Goal: Communication & Community: Answer question/provide support

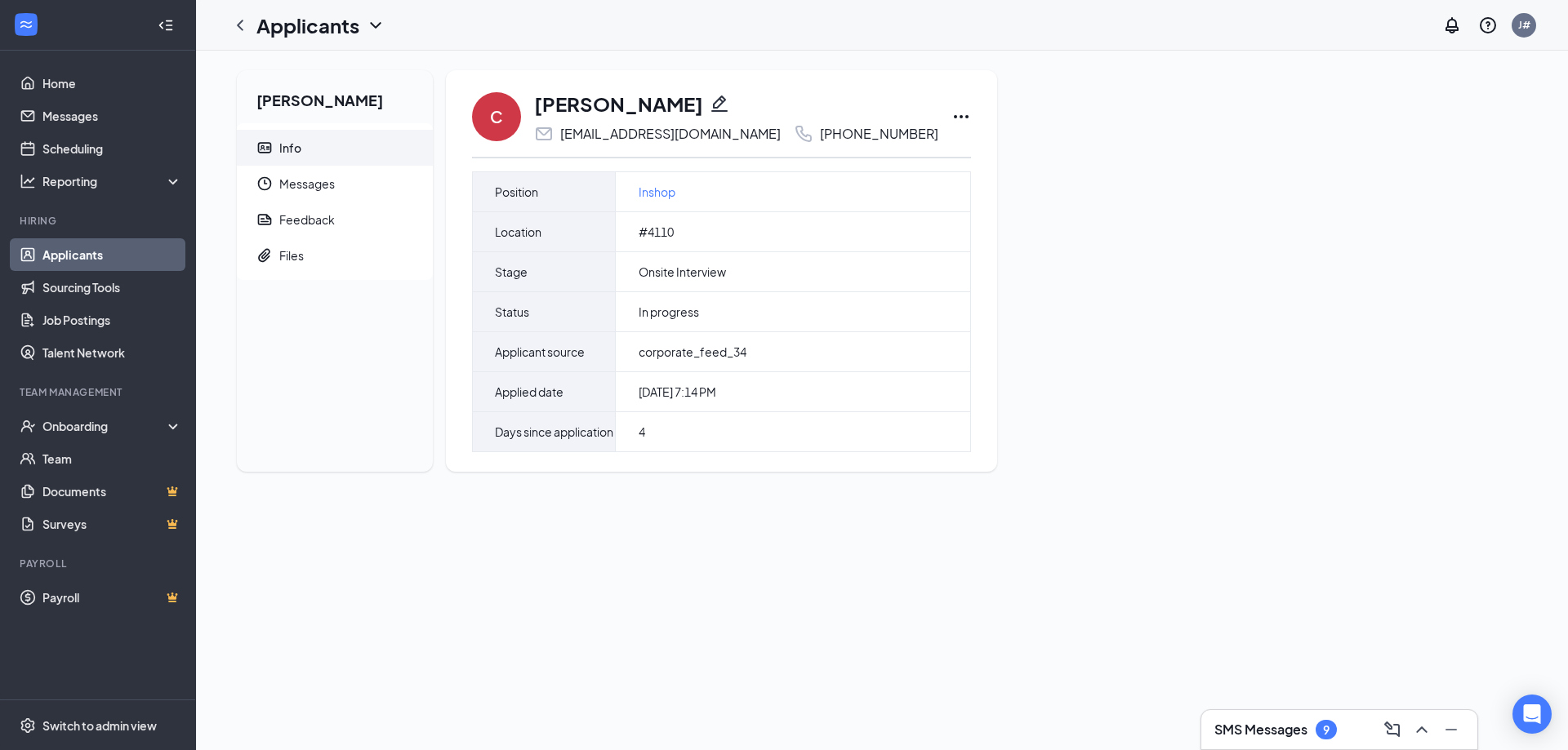
click at [98, 253] on link "Applicants" at bounding box center [112, 254] width 139 height 32
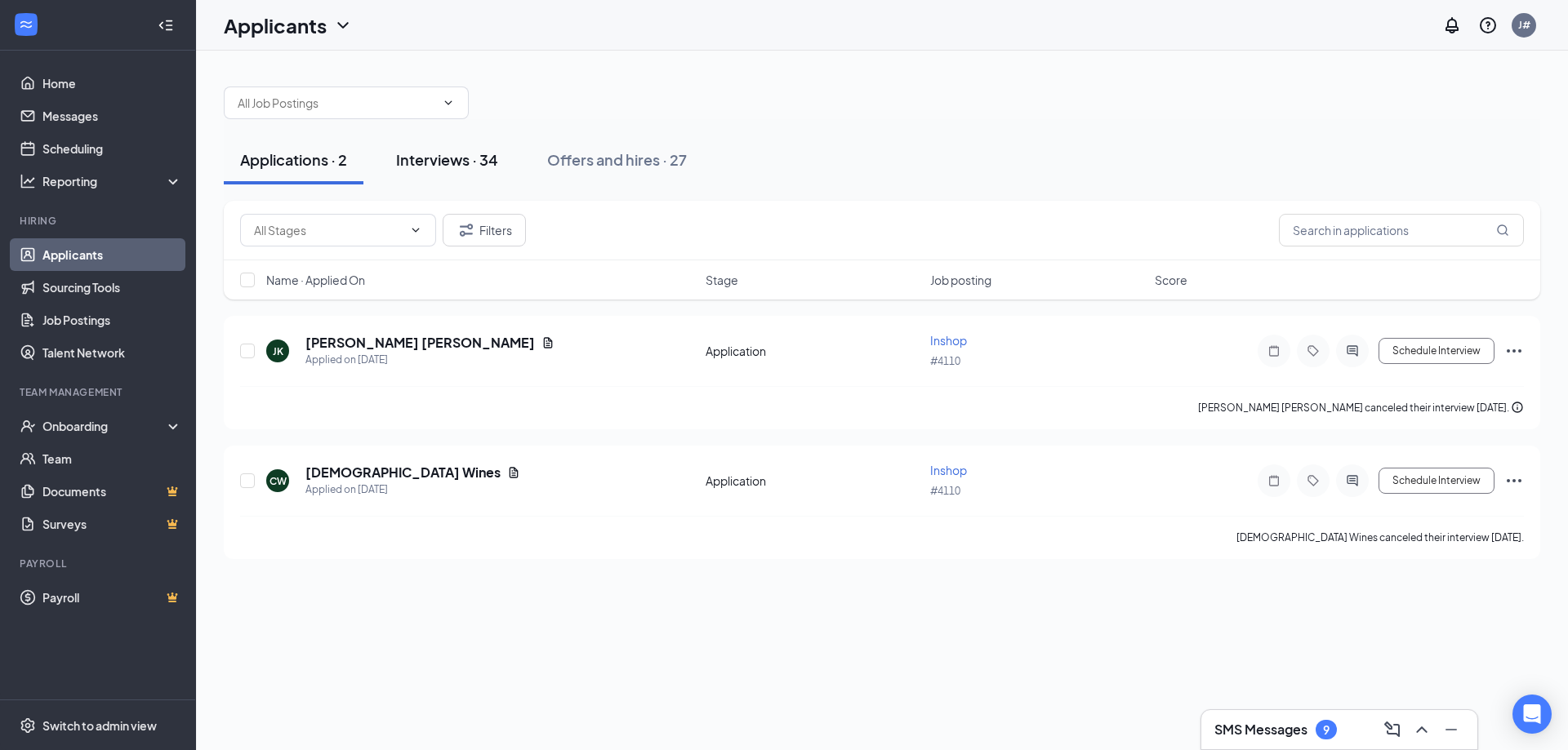
click at [473, 158] on div "Interviews · 34" at bounding box center [447, 159] width 102 height 20
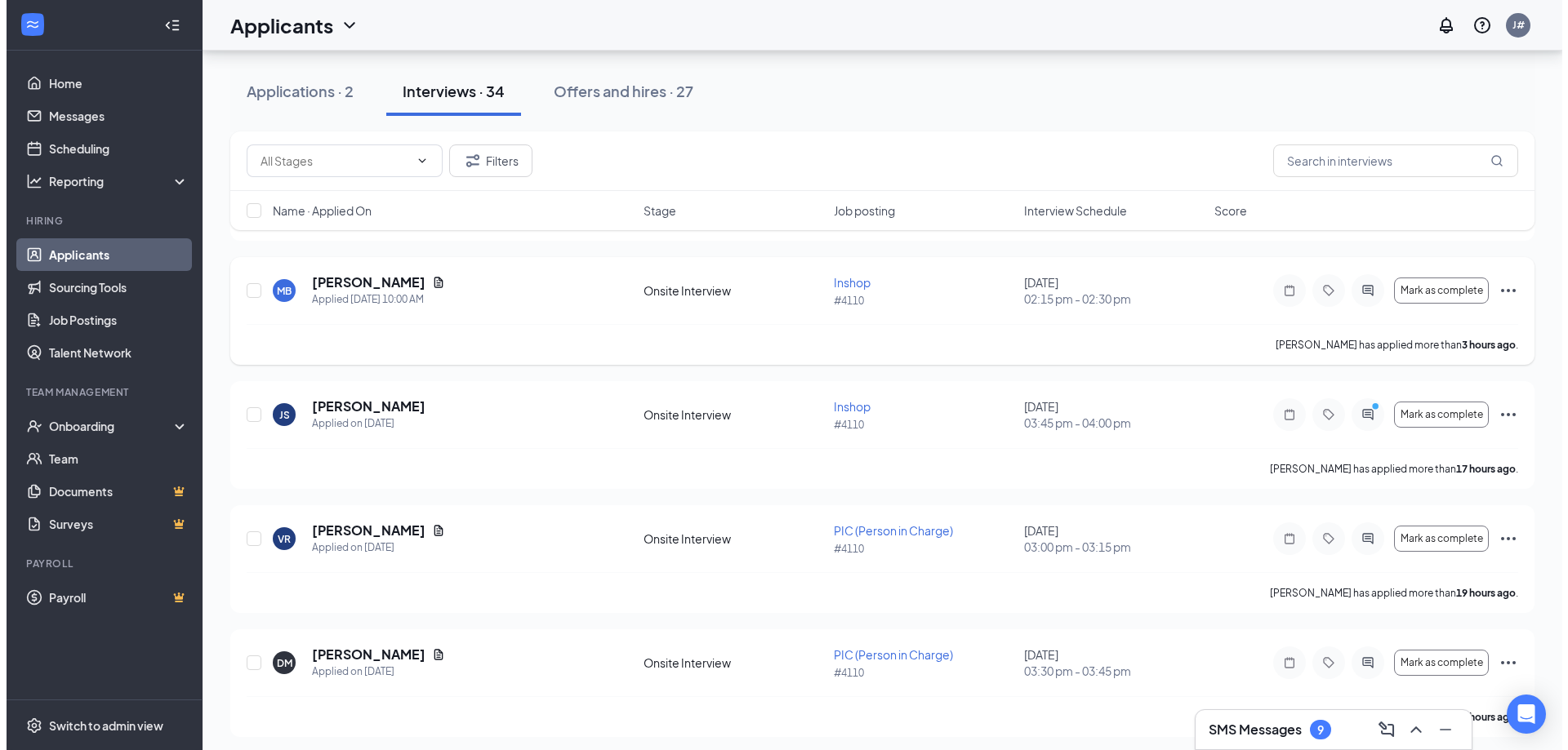
scroll to position [409, 0]
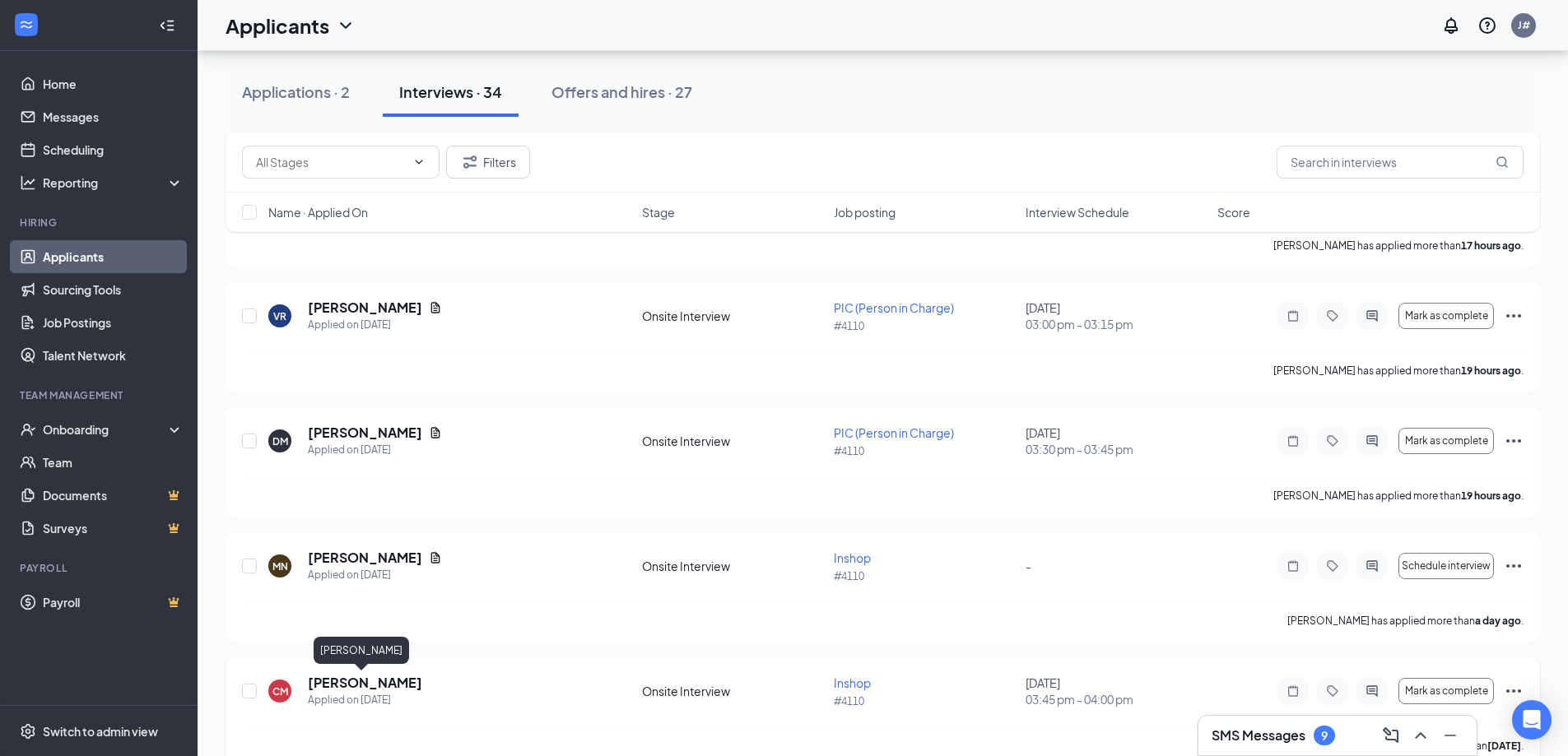
click at [363, 690] on h5 "[PERSON_NAME]" at bounding box center [365, 683] width 114 height 18
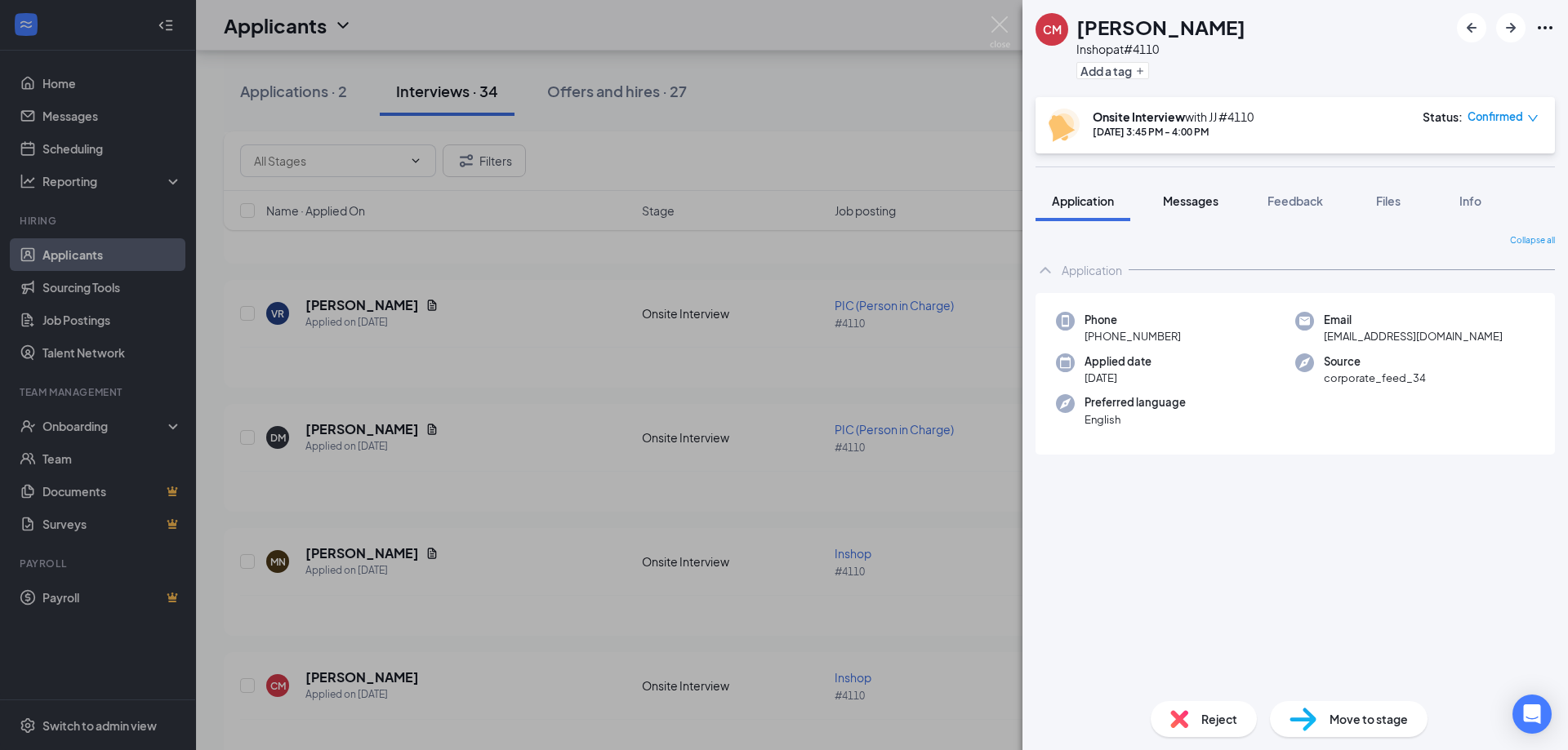
click at [1180, 204] on span "Messages" at bounding box center [1191, 200] width 56 height 15
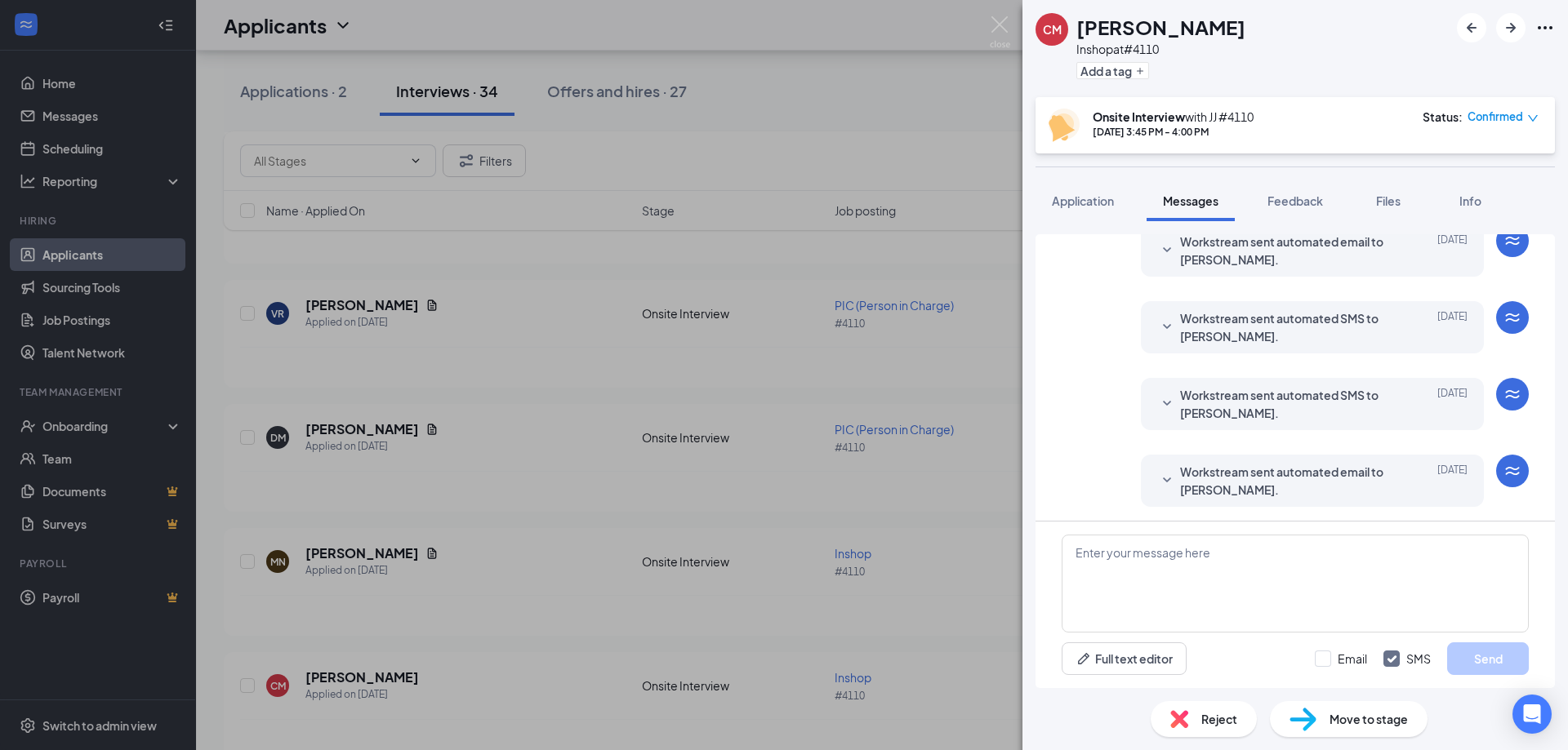
scroll to position [346, 0]
click at [1150, 560] on textarea at bounding box center [1295, 584] width 467 height 98
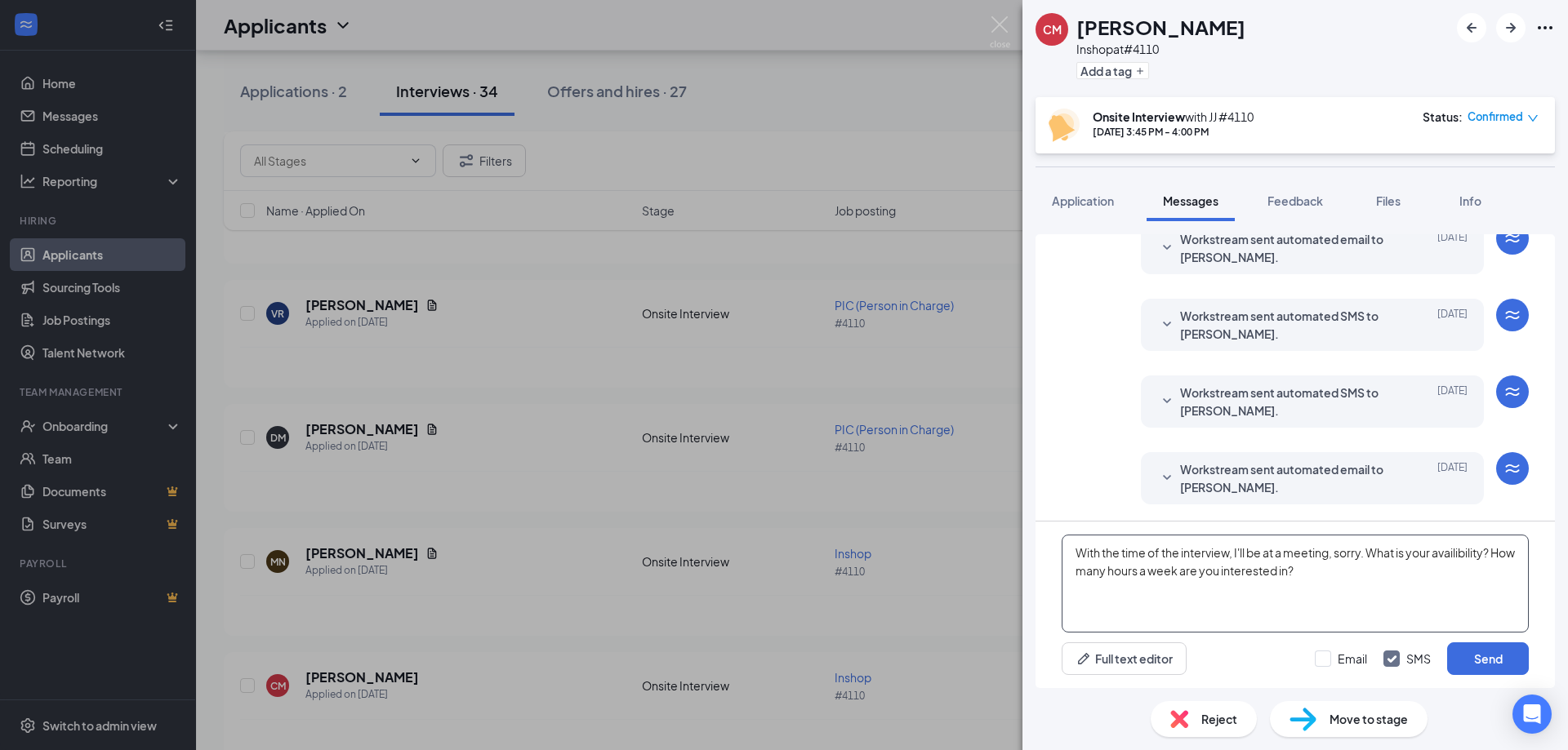
click at [1461, 554] on textarea "With the time of the interview, I'll be at a meeting, sorry. What is your avail…" at bounding box center [1295, 584] width 467 height 98
click at [1462, 554] on textarea "With the time of the interview, I'll be at a meeting, sorry. What is your avail…" at bounding box center [1295, 584] width 467 height 98
click at [1464, 554] on textarea "With the time of the interview, I'll be at a meeting, sorry. What is your avail…" at bounding box center [1295, 584] width 467 height 98
type textarea "With the time of the interview, I'll be at a meeting, sorry. What is your avail…"
click at [1470, 659] on button "Send" at bounding box center [1488, 659] width 82 height 32
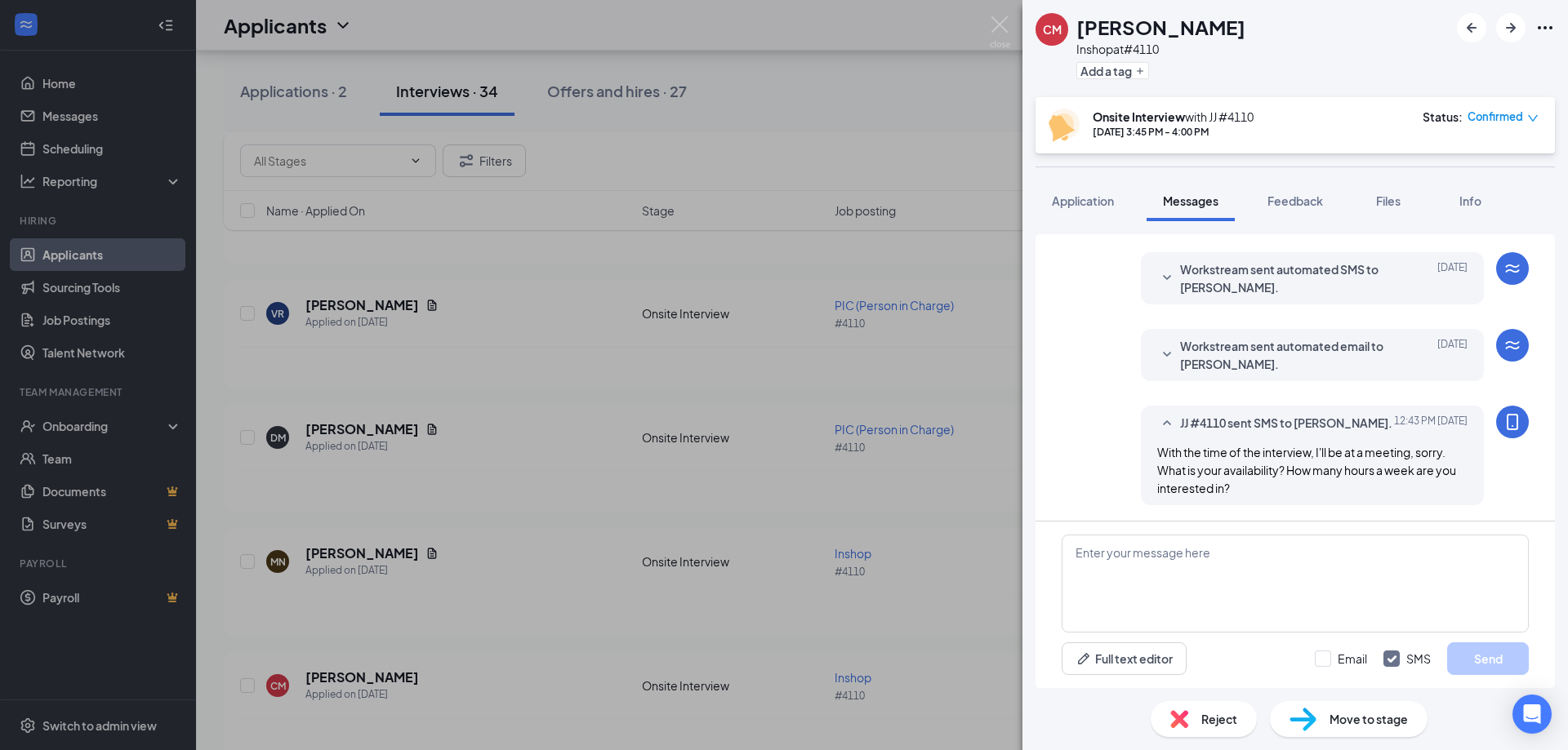
scroll to position [470, 0]
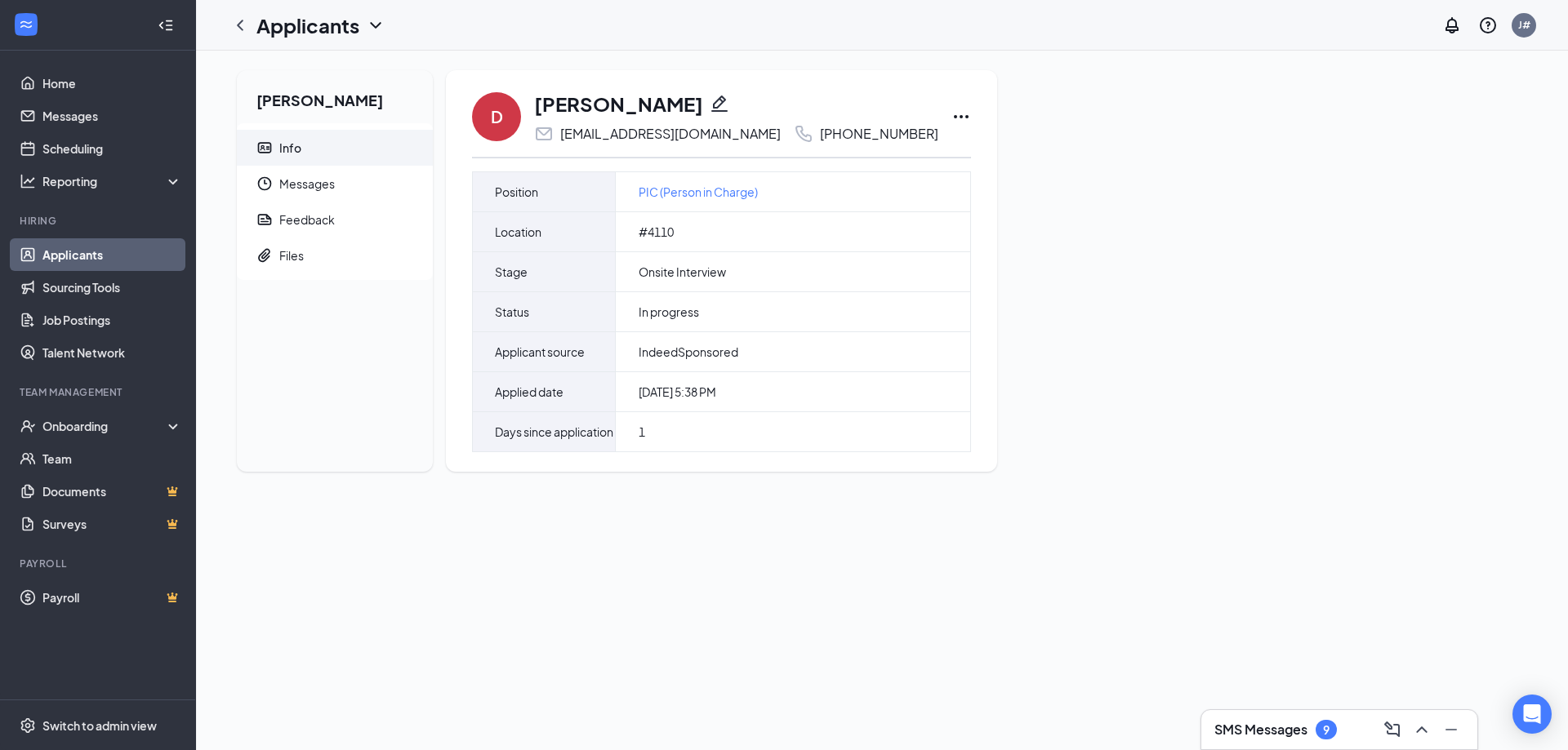
click at [84, 251] on link "Applicants" at bounding box center [112, 254] width 139 height 32
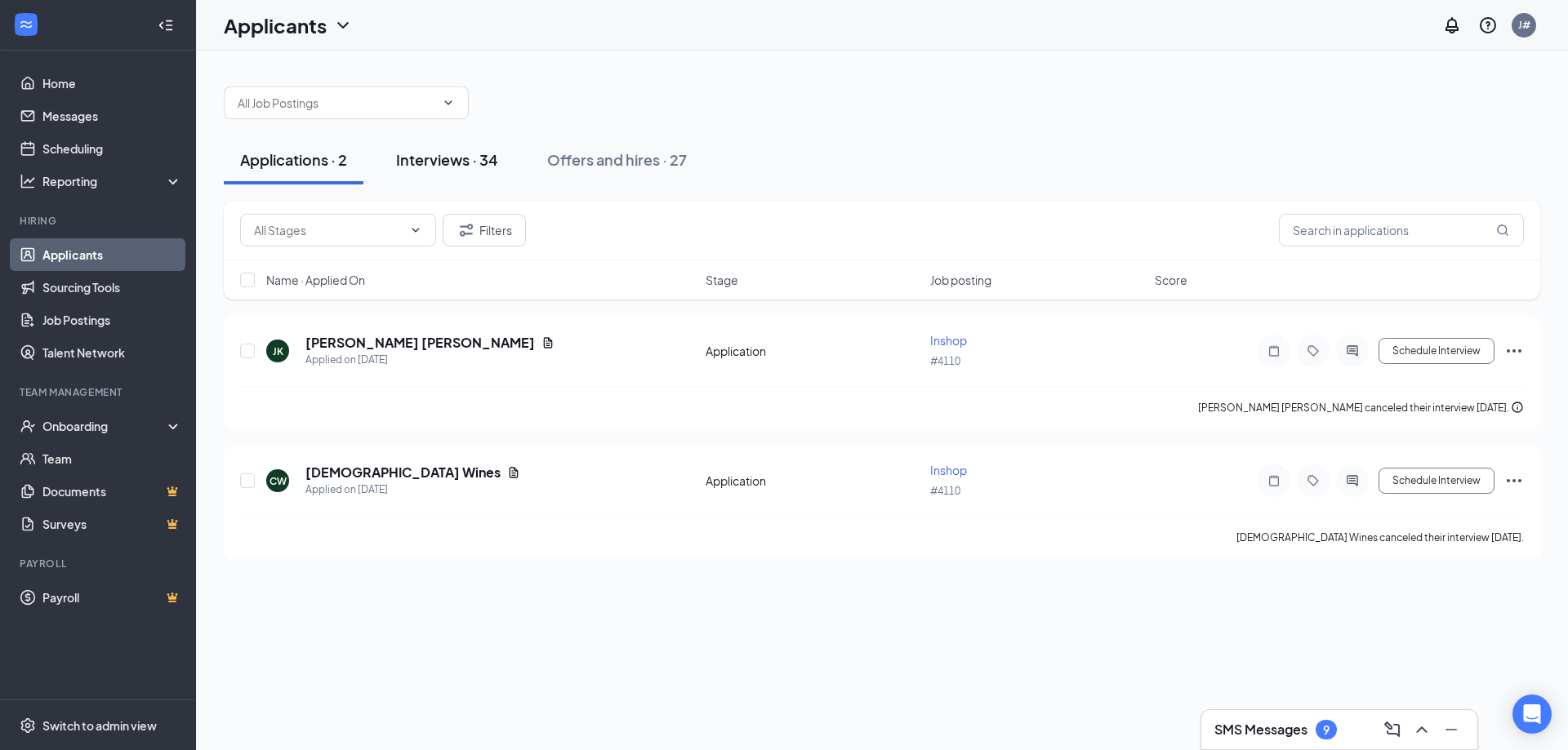
click at [440, 163] on div "Interviews · 34" at bounding box center [447, 159] width 102 height 20
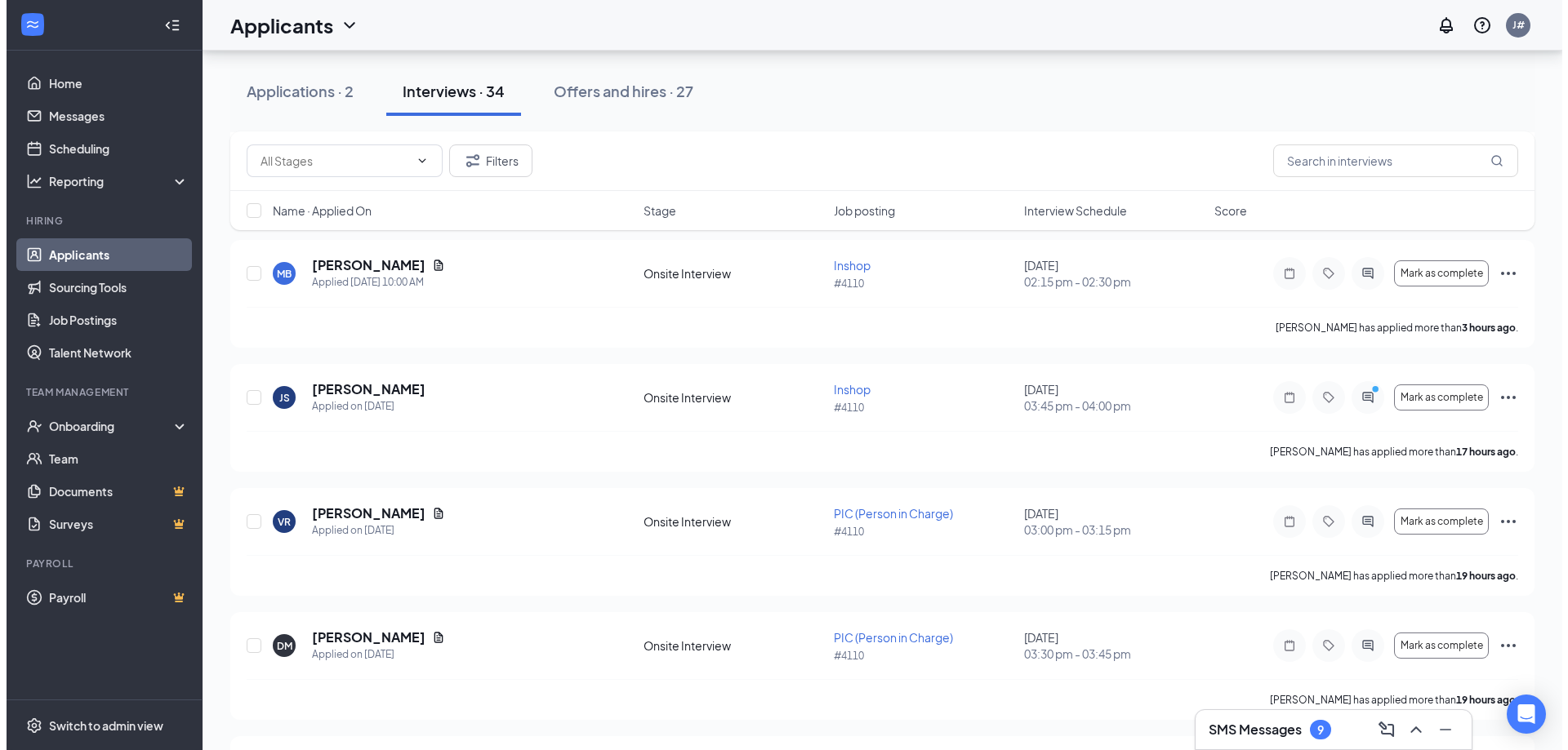
scroll to position [245, 0]
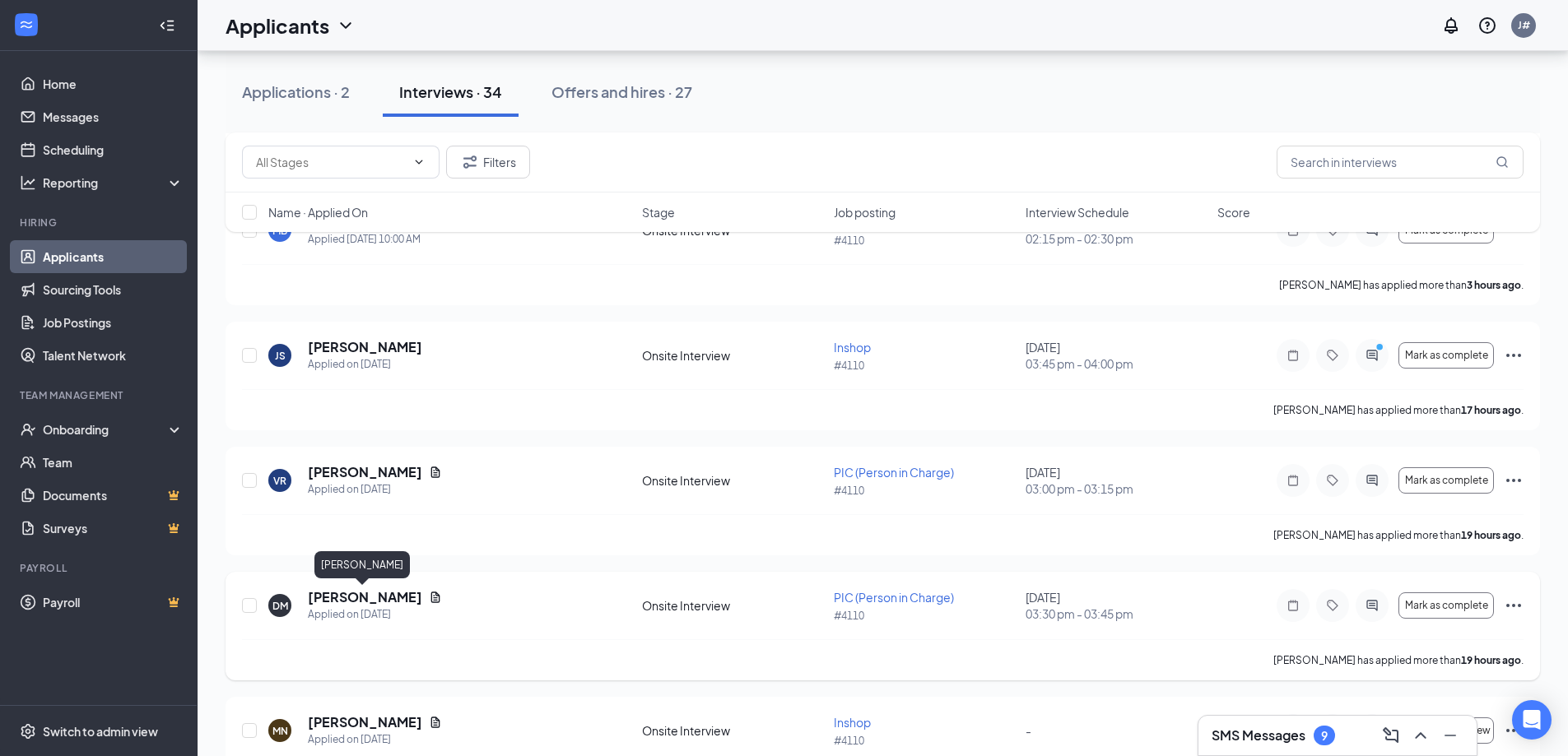
click at [382, 602] on h5 "[PERSON_NAME]" at bounding box center [365, 597] width 114 height 18
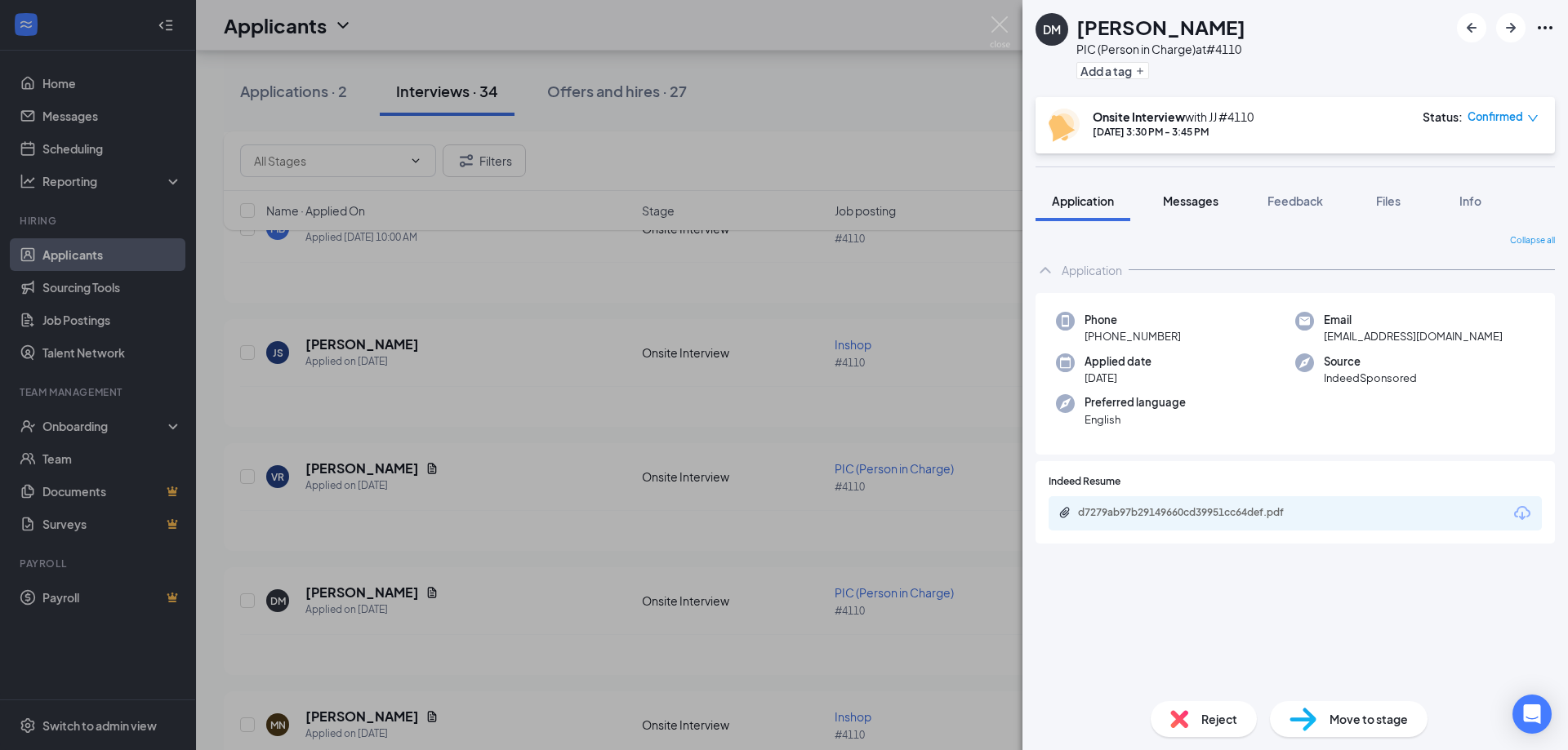
click at [1207, 202] on span "Messages" at bounding box center [1191, 200] width 56 height 15
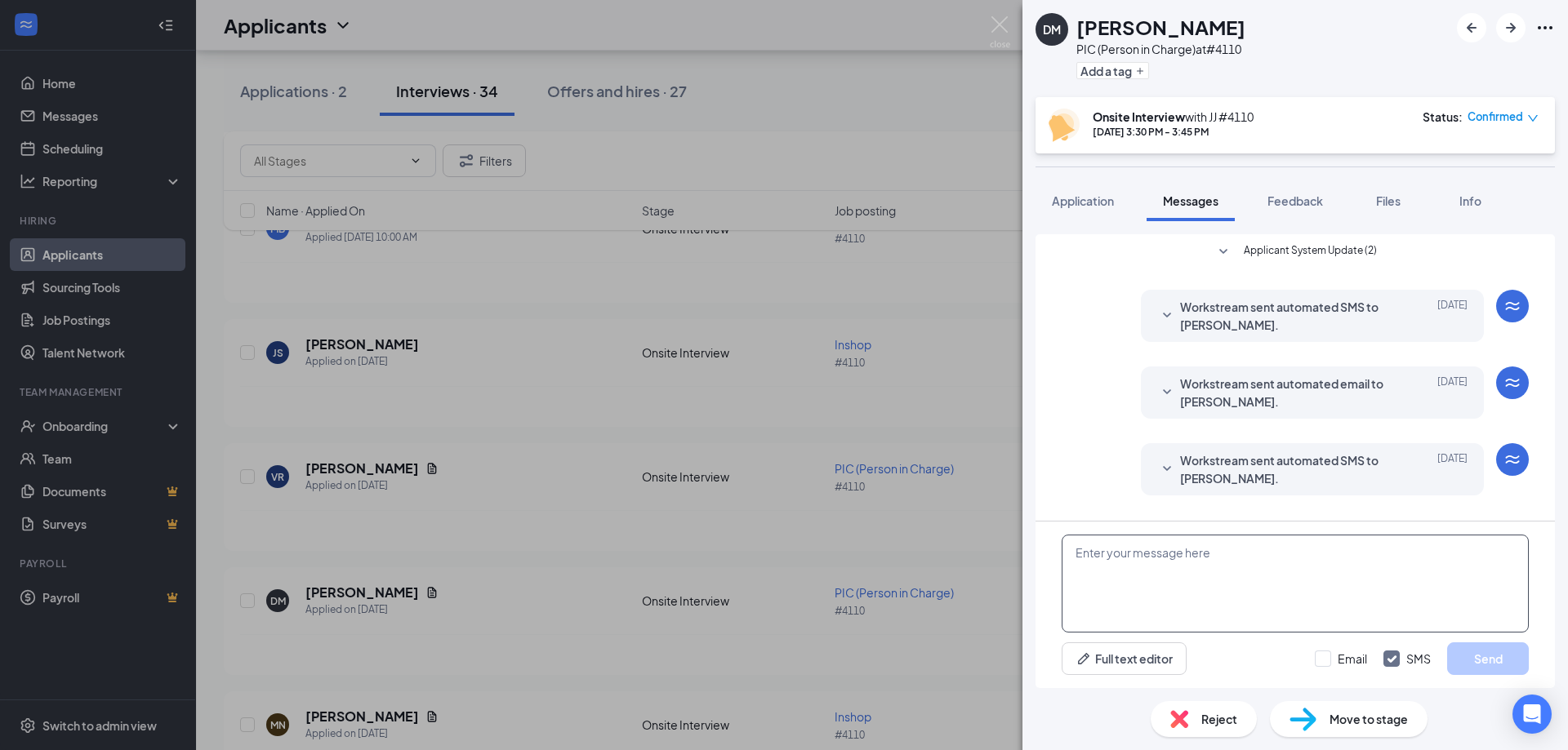
click at [1098, 549] on textarea at bounding box center [1295, 584] width 467 height 98
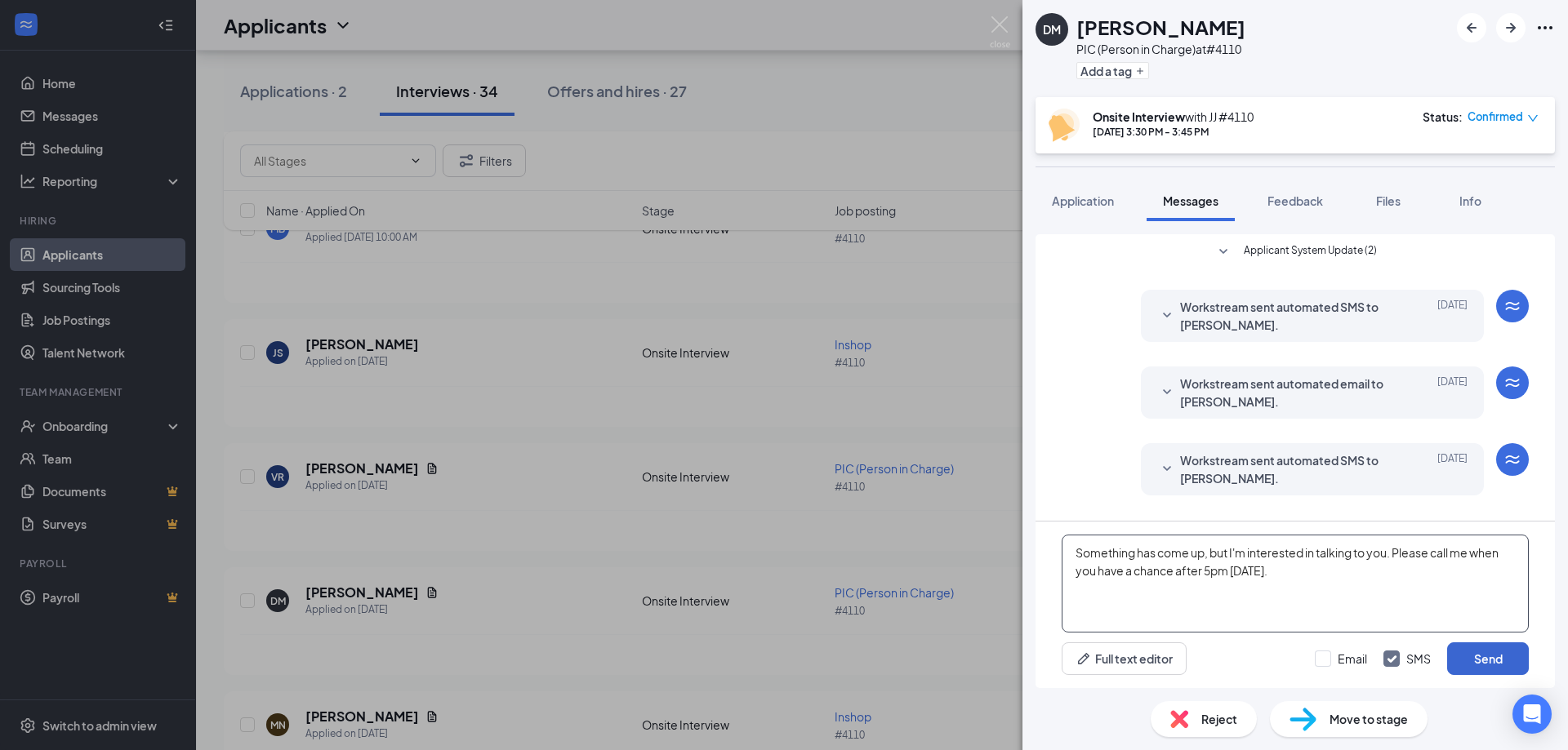
type textarea "Something has come up, but I'm interested in talking to you. Please call me whe…"
click at [1500, 657] on button "Send" at bounding box center [1488, 659] width 82 height 32
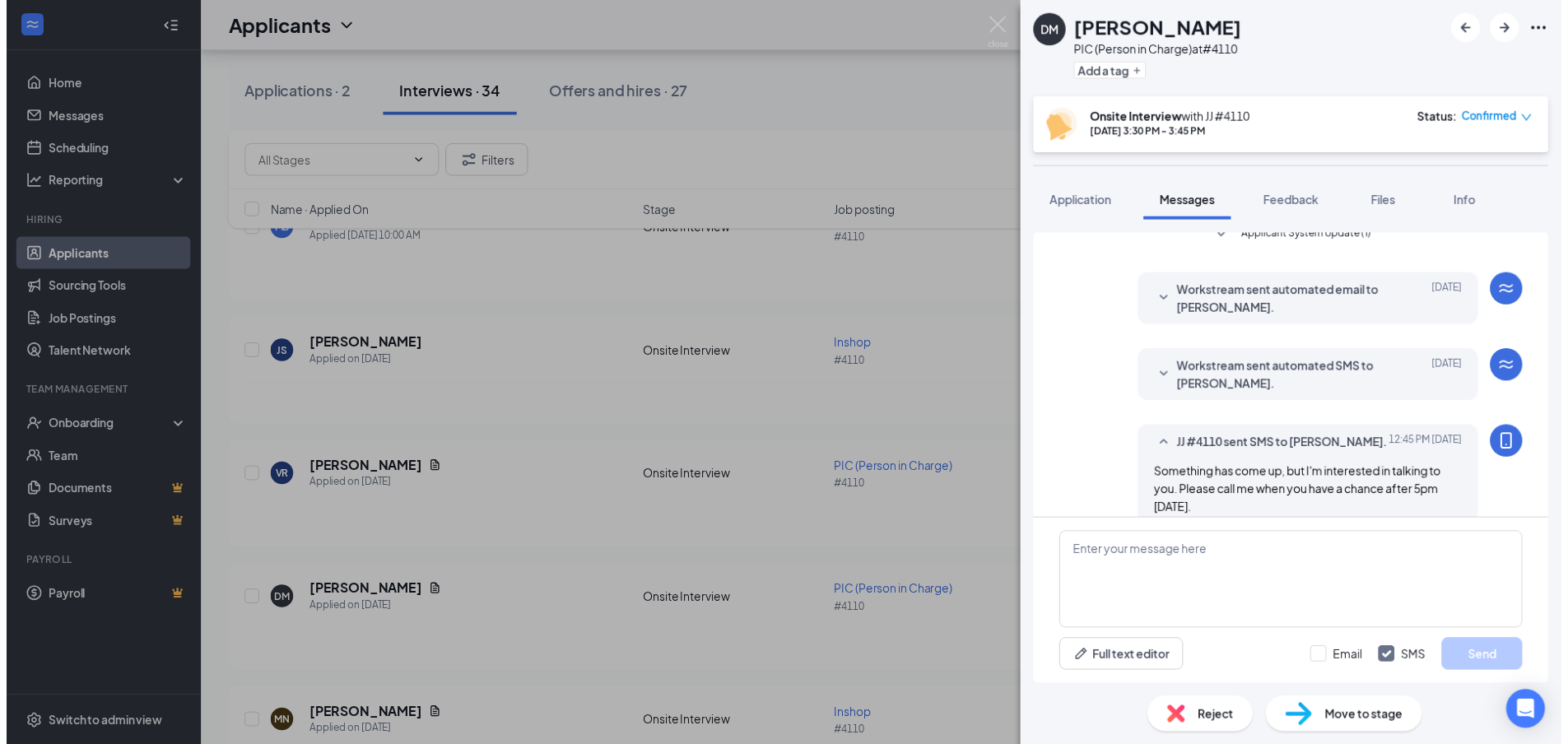
scroll to position [319, 0]
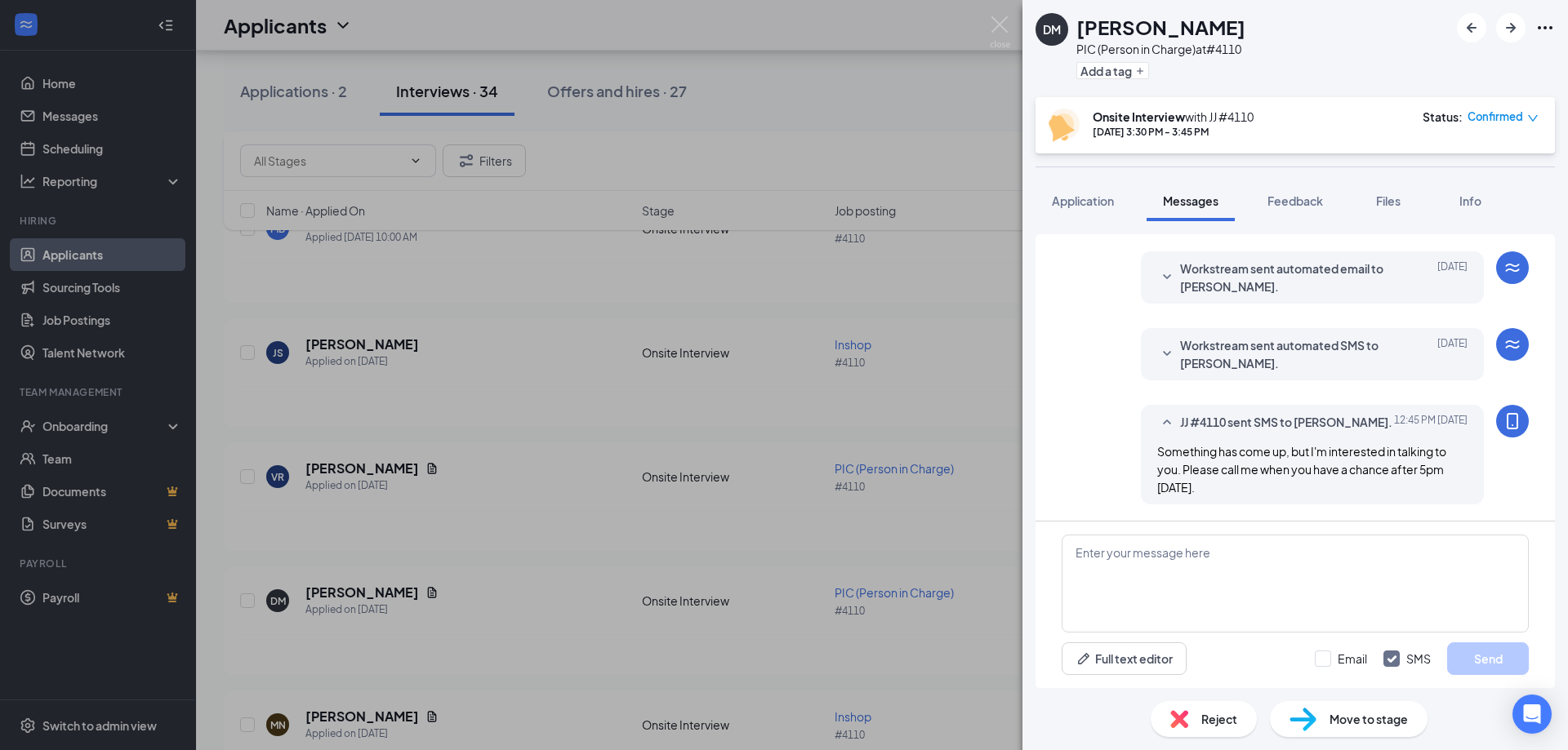
click at [848, 108] on div "DM [PERSON_NAME] PIC (Person in Charge) at #4110 Add a tag Onsite Interview wit…" at bounding box center [784, 375] width 1568 height 750
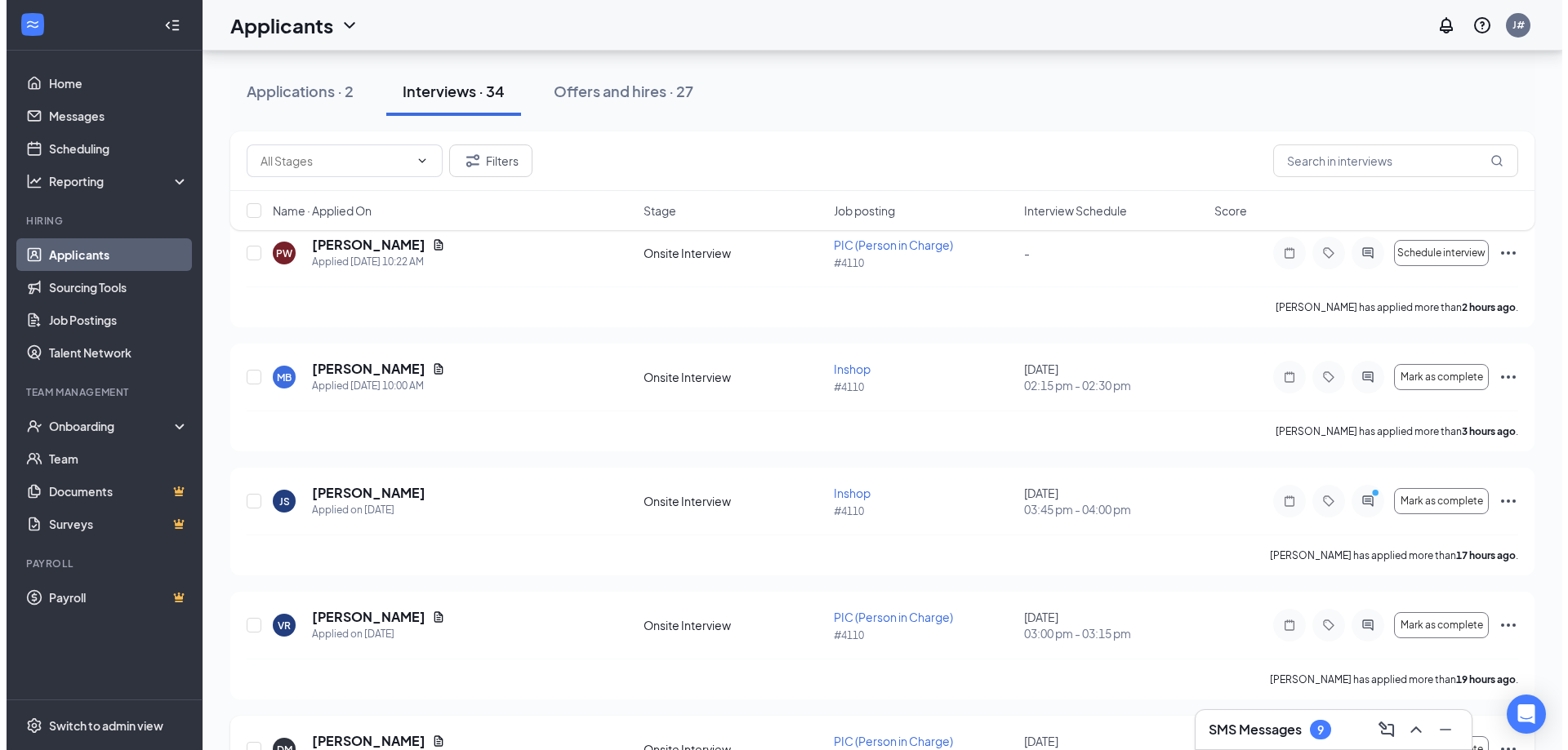
scroll to position [82, 0]
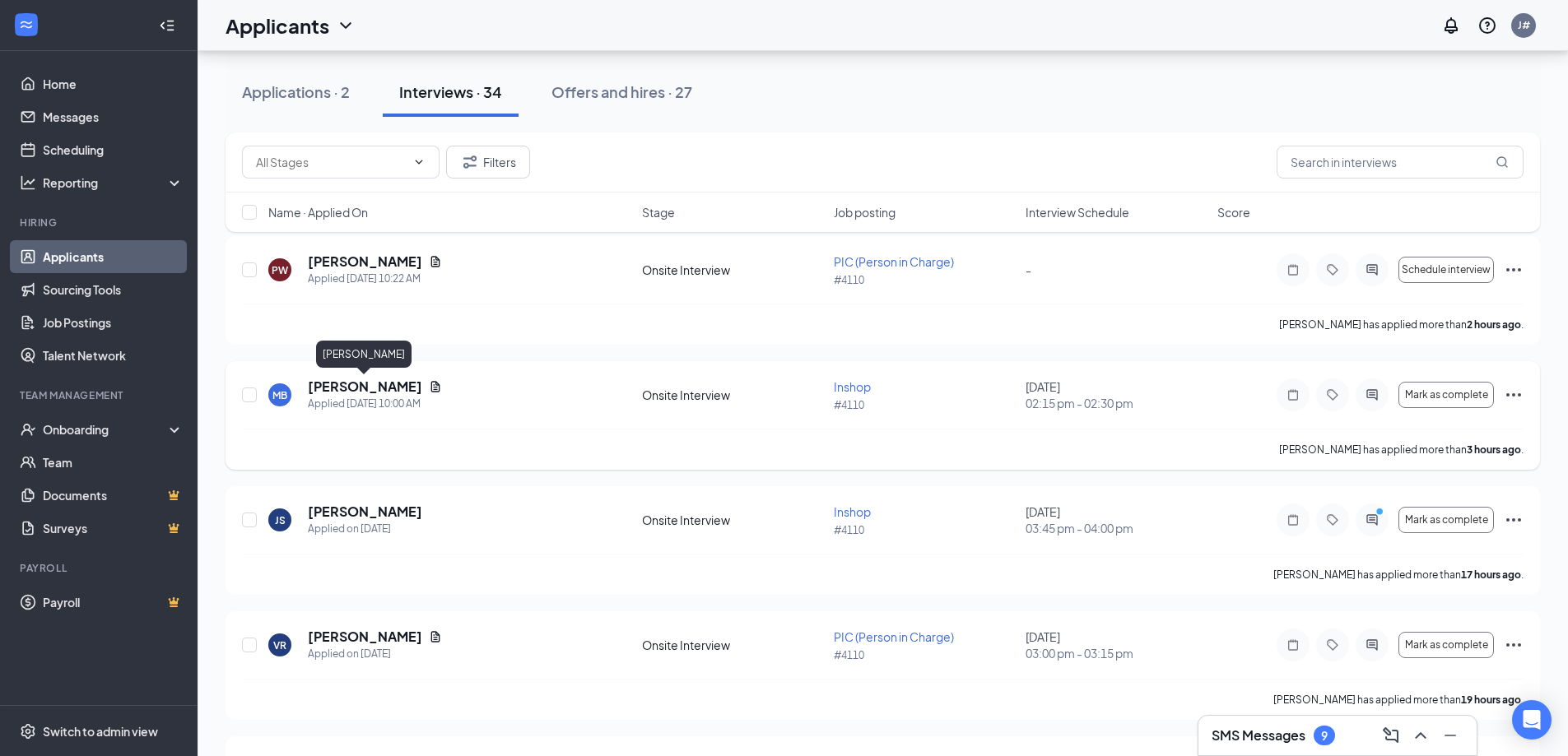
click at [373, 388] on h5 "[PERSON_NAME]" at bounding box center [365, 386] width 114 height 18
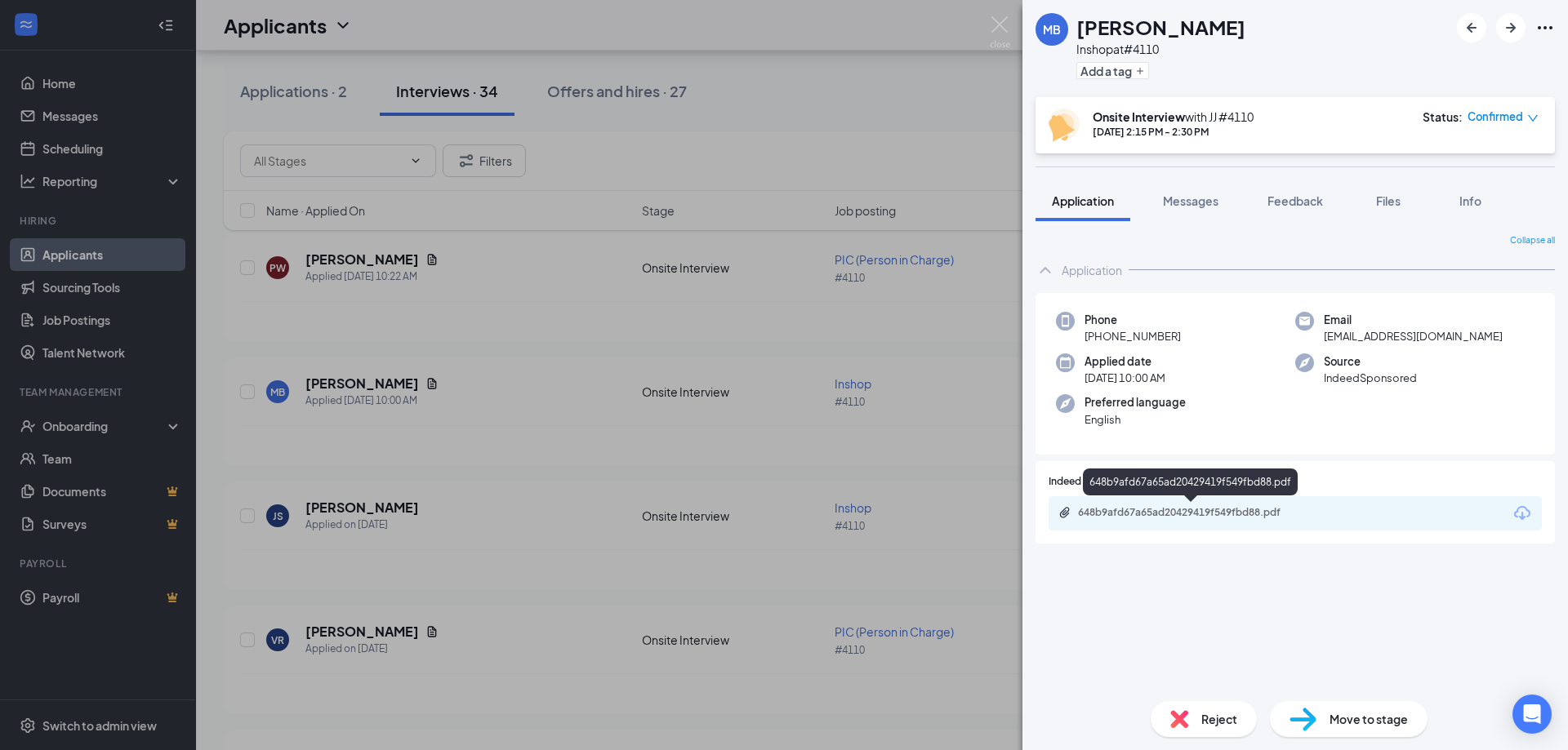
click at [1227, 517] on div "648b9afd67a65ad20429419f549fbd88.pdf" at bounding box center [1192, 512] width 228 height 13
click at [1193, 196] on span "Messages" at bounding box center [1191, 200] width 56 height 15
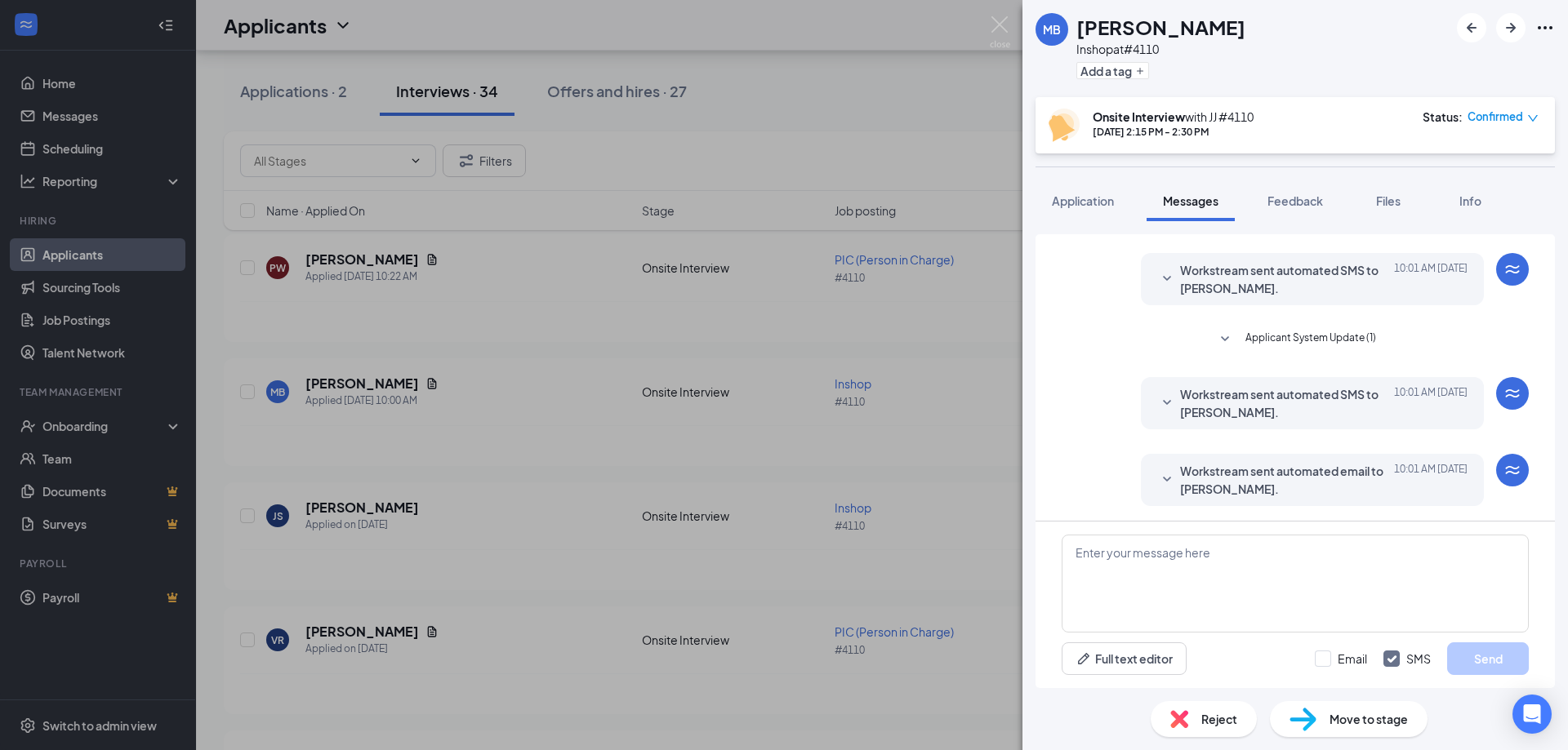
scroll to position [192, 0]
click at [1143, 576] on textarea at bounding box center [1295, 584] width 467 height 98
